Goal: Contribute content: Contribute content

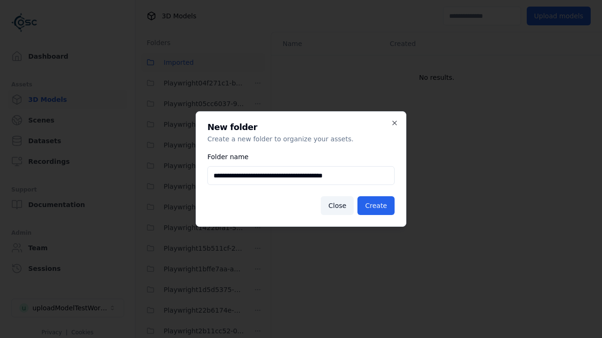
scroll to position [807, 0]
type input "**********"
click at [377, 206] on button "Create" at bounding box center [375, 205] width 37 height 19
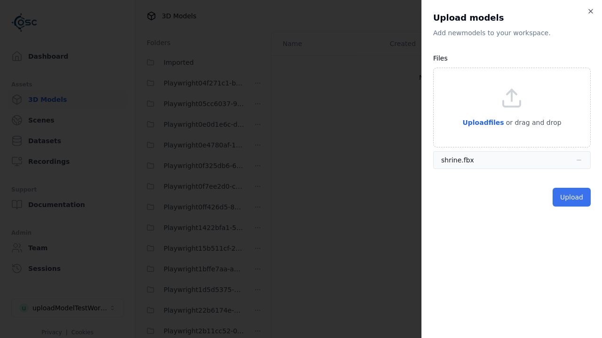
click at [572, 197] on button "Upload" at bounding box center [571, 197] width 38 height 19
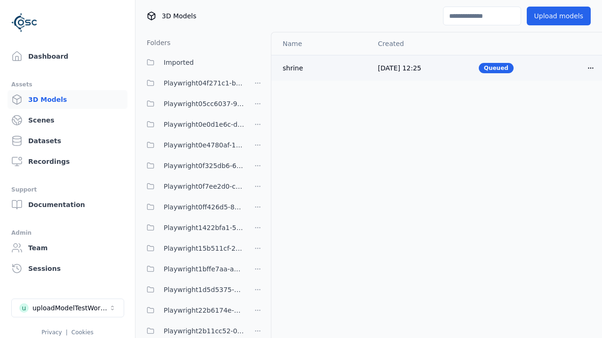
click at [590, 68] on html "Support Dashboard Assets 3D Models Scenes Datasets Recordings Support Documenta…" at bounding box center [301, 169] width 602 height 338
click at [570, 104] on div "Delete" at bounding box center [569, 104] width 55 height 15
